Goal: Information Seeking & Learning: Find specific fact

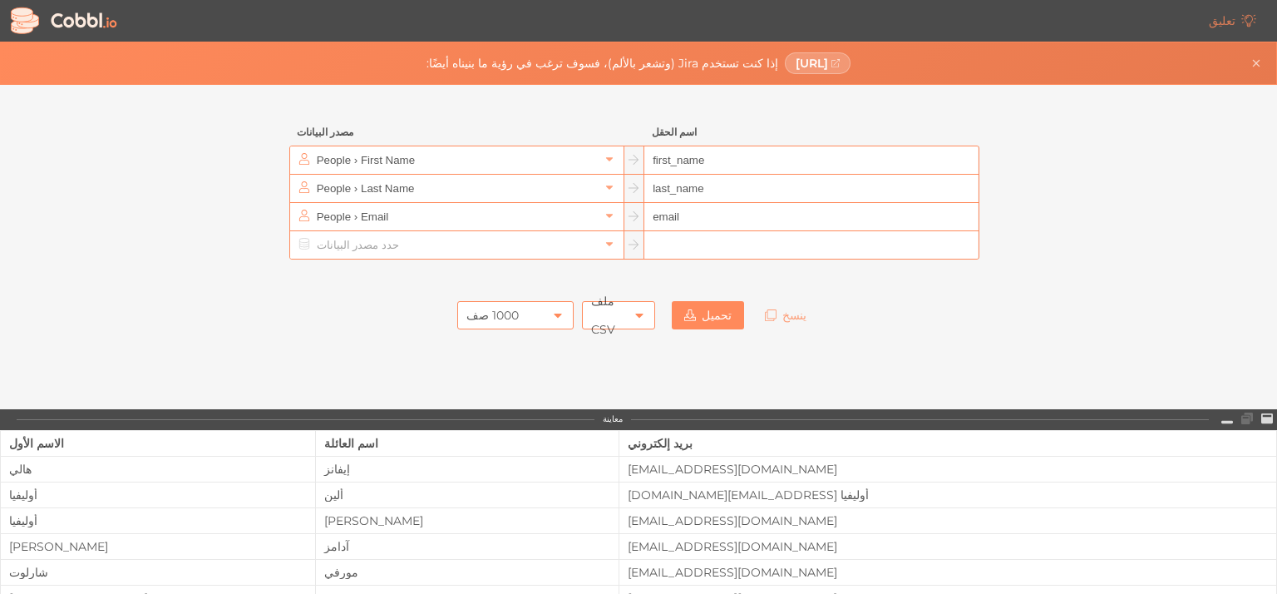
click at [966, 290] on div at bounding box center [638, 275] width 748 height 33
click at [508, 168] on input "People › First Name" at bounding box center [456, 159] width 287 height 27
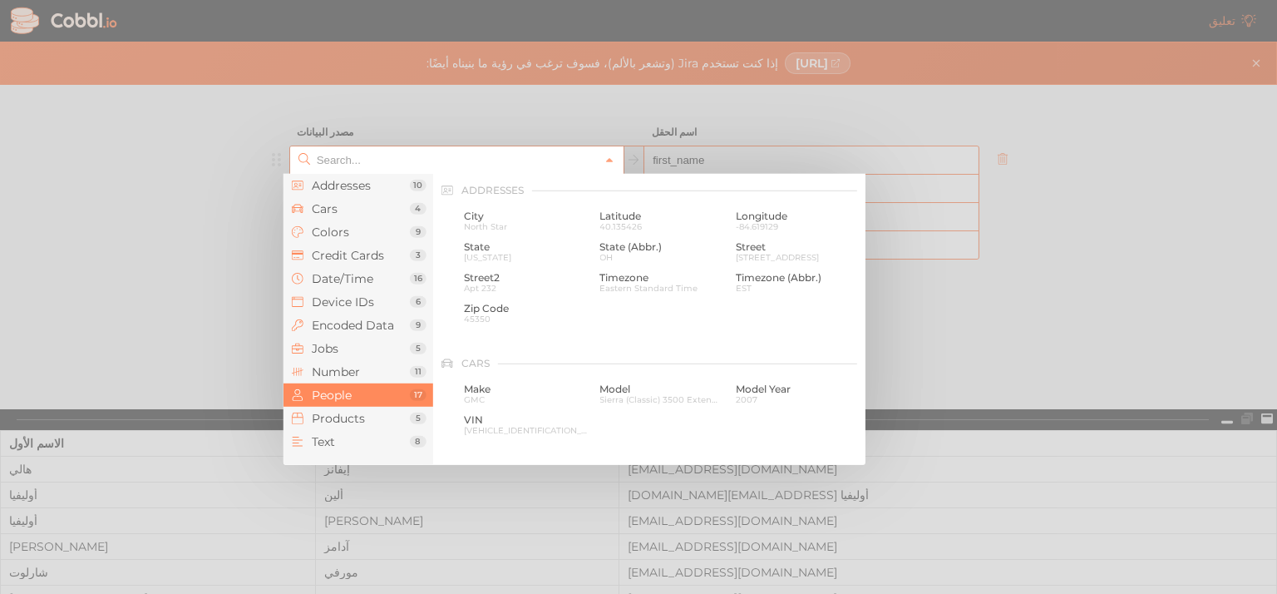
scroll to position [1282, 0]
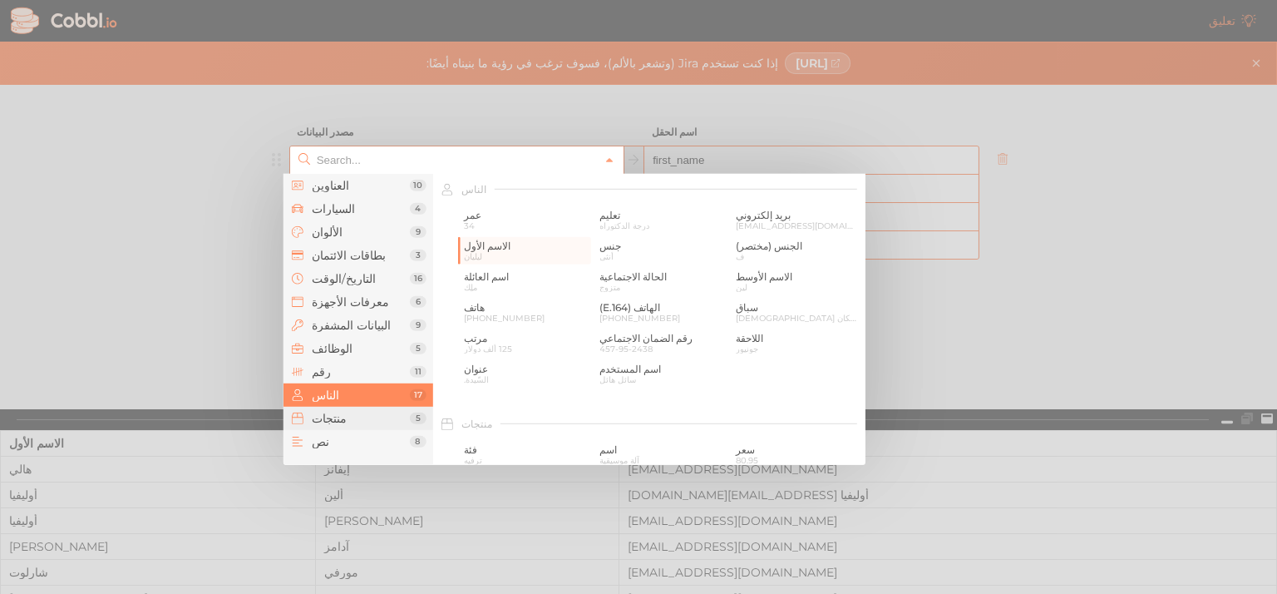
click at [393, 421] on span "منتجات" at bounding box center [361, 418] width 98 height 13
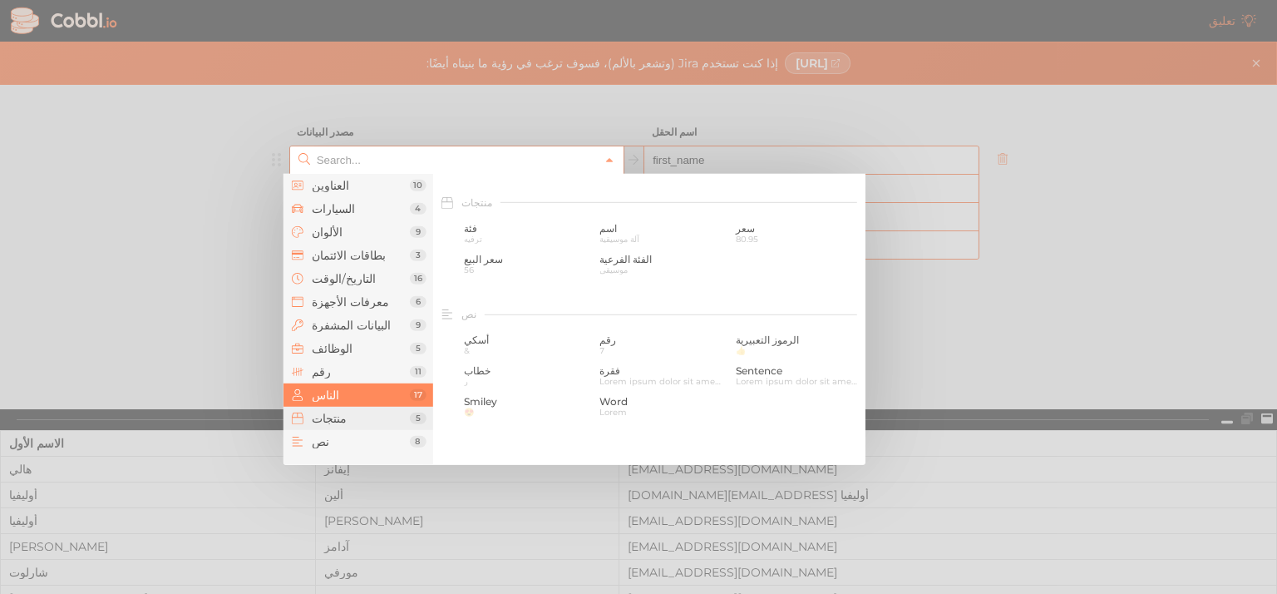
scroll to position [1517, 0]
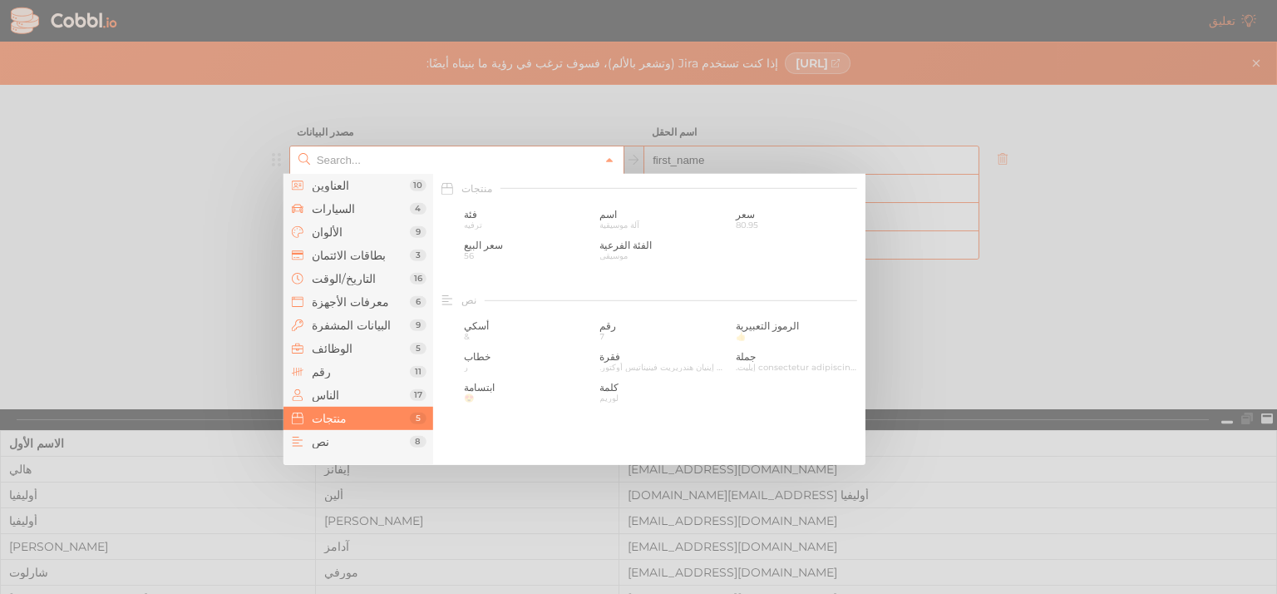
click at [590, 127] on div at bounding box center [638, 297] width 1277 height 594
type input "People › First Name"
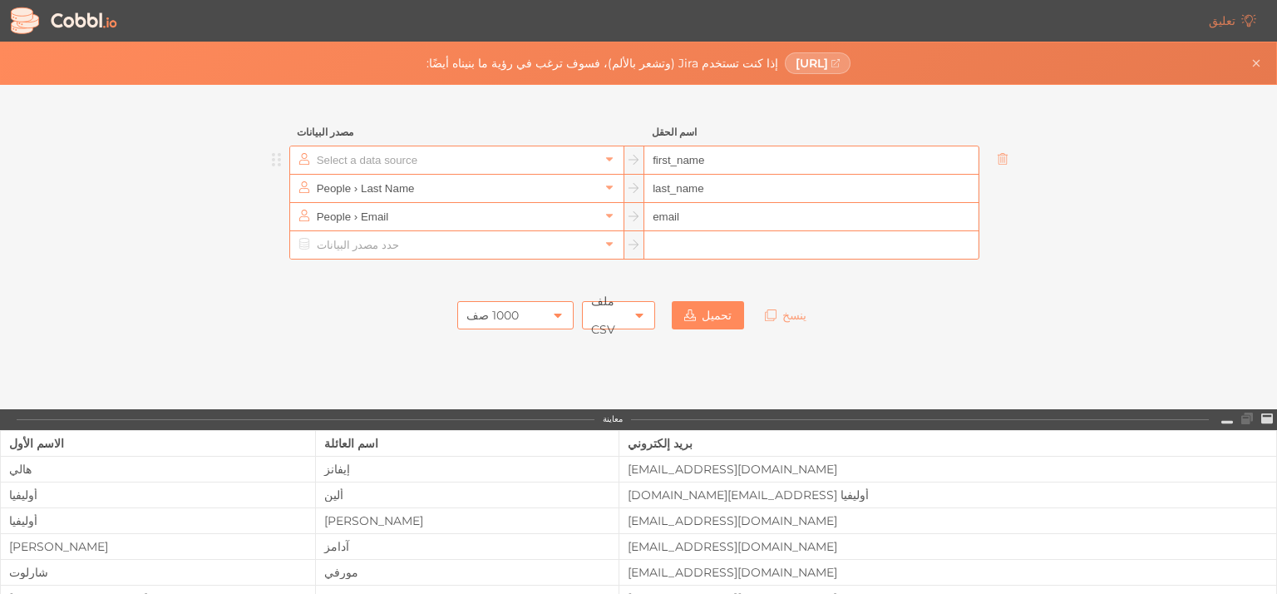
click at [343, 162] on input "text" at bounding box center [456, 159] width 287 height 27
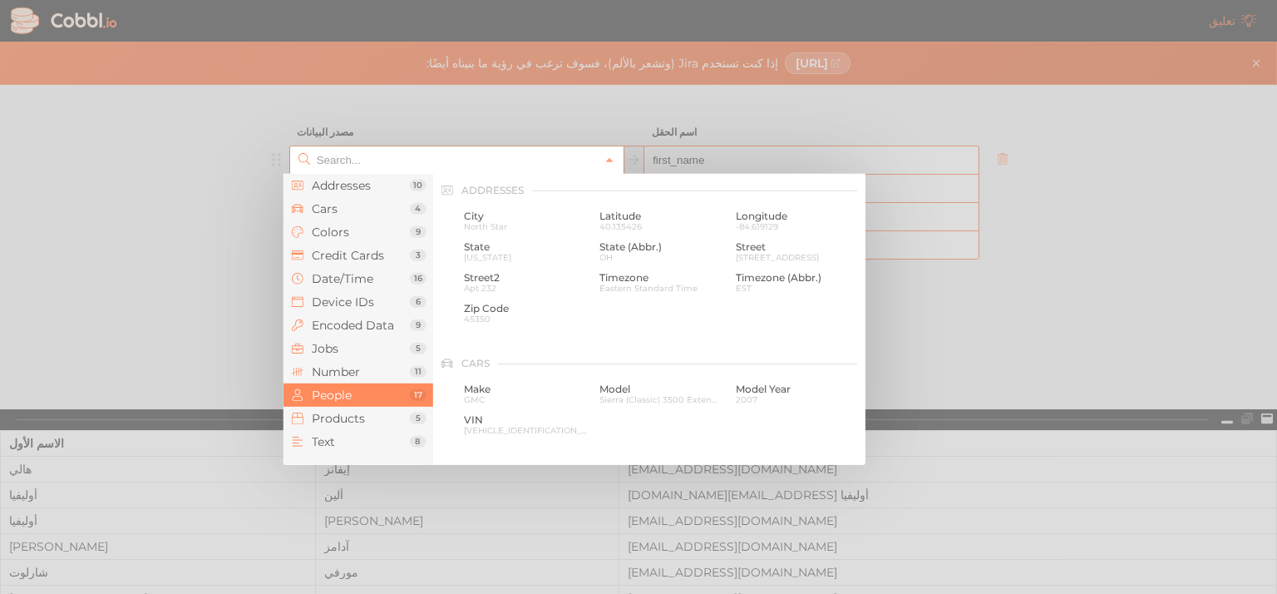
scroll to position [1282, 0]
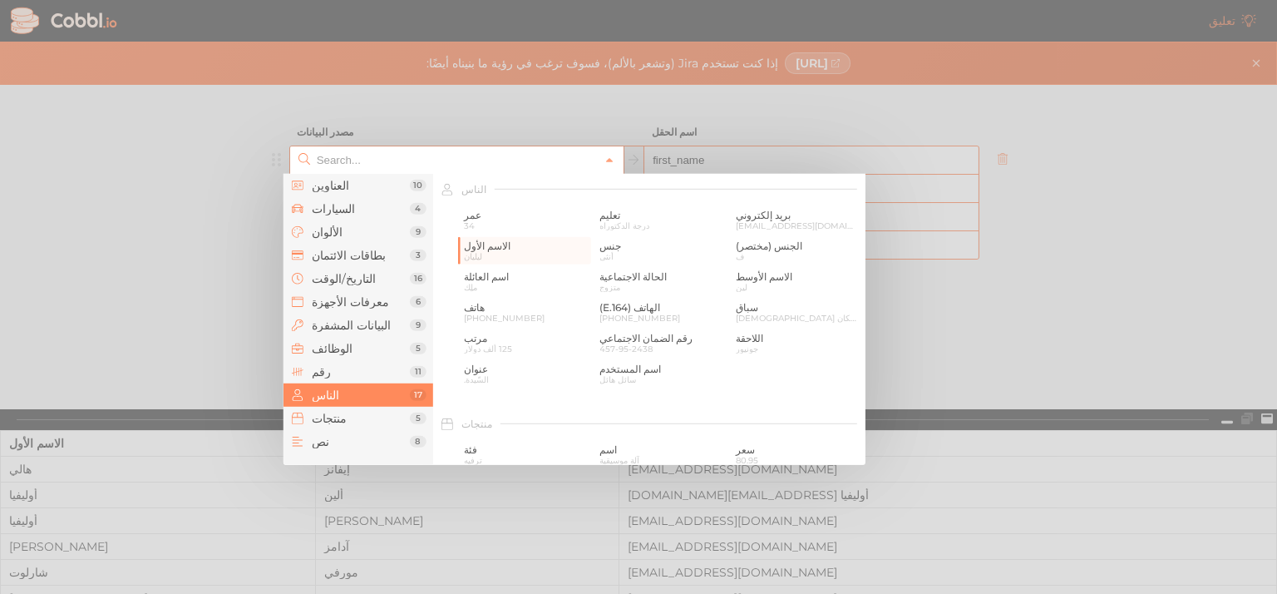
paste input "Bank of America Stocks"
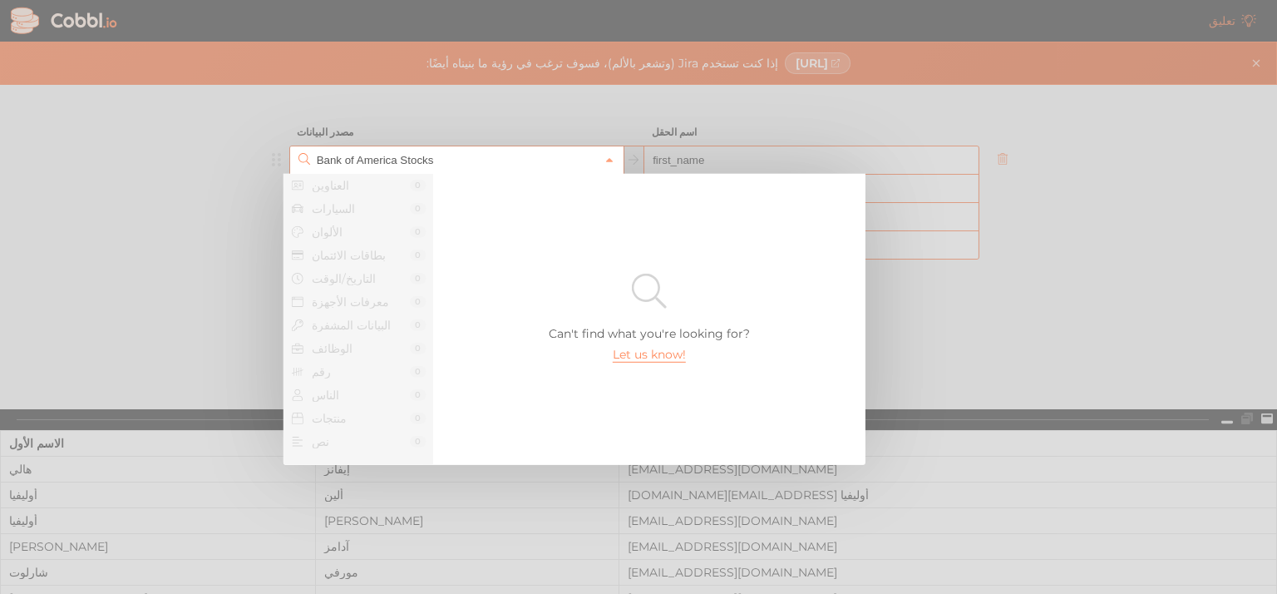
scroll to position [0, 0]
click at [217, 245] on div at bounding box center [638, 297] width 1277 height 594
type input "People › First Name"
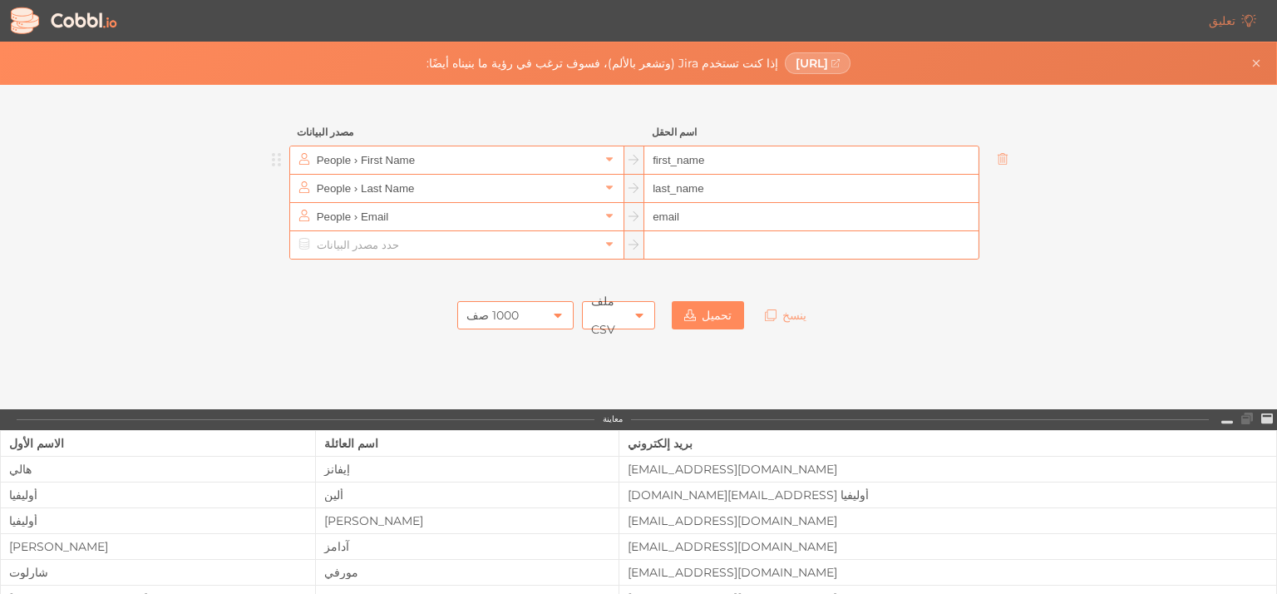
click at [62, 16] on icon at bounding box center [63, 21] width 111 height 32
